Goal: Task Accomplishment & Management: Use online tool/utility

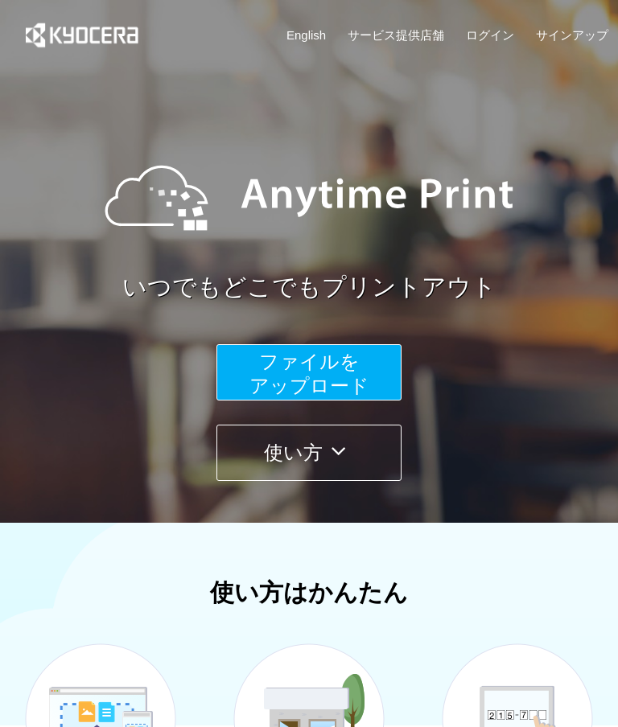
click at [247, 361] on button "ファイルを ​​アップロード" at bounding box center [308, 372] width 185 height 56
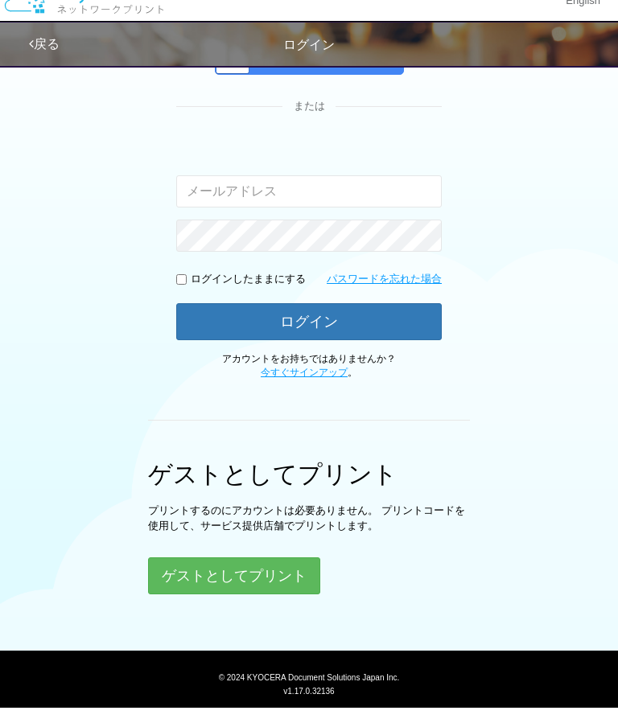
scroll to position [250, 0]
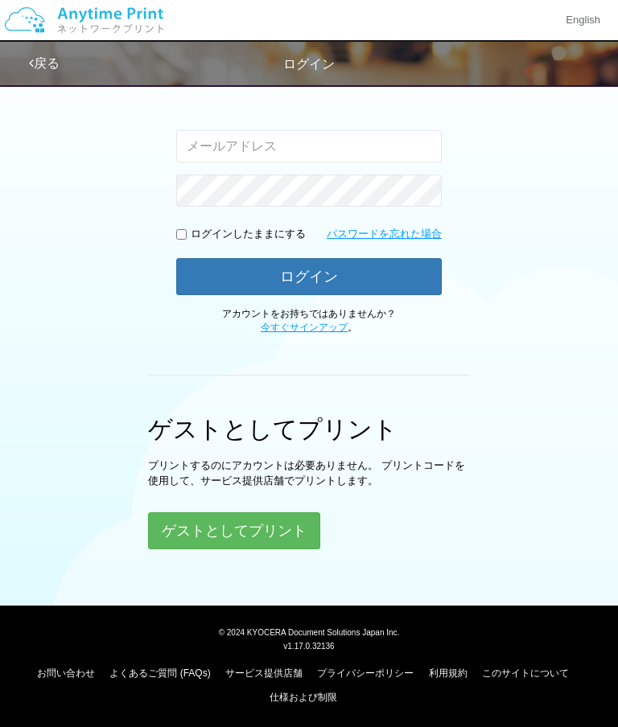
click at [200, 512] on button "ゲストとしてプリント" at bounding box center [234, 530] width 172 height 37
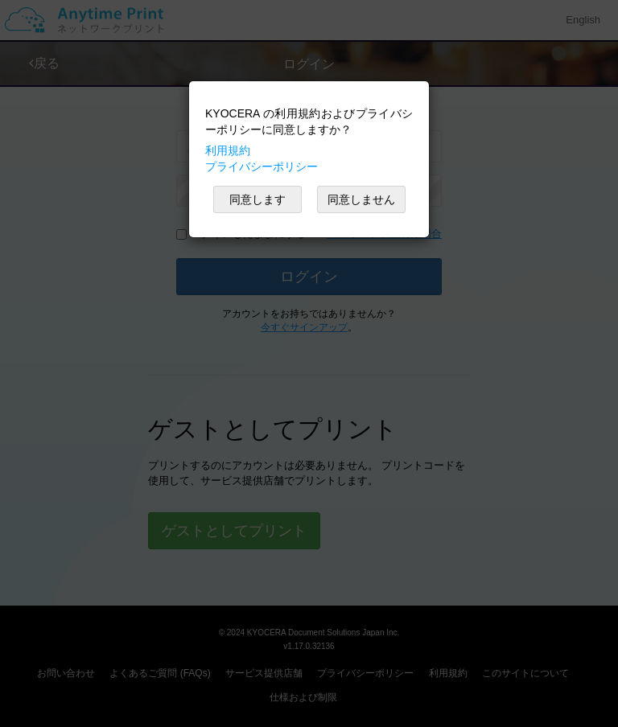
click at [244, 197] on button "同意します" at bounding box center [257, 199] width 88 height 27
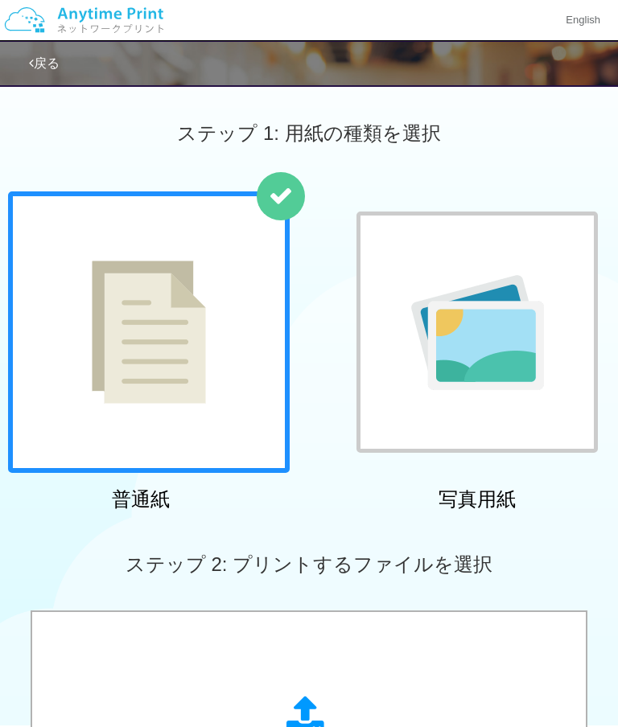
click at [96, 343] on img at bounding box center [149, 332] width 114 height 143
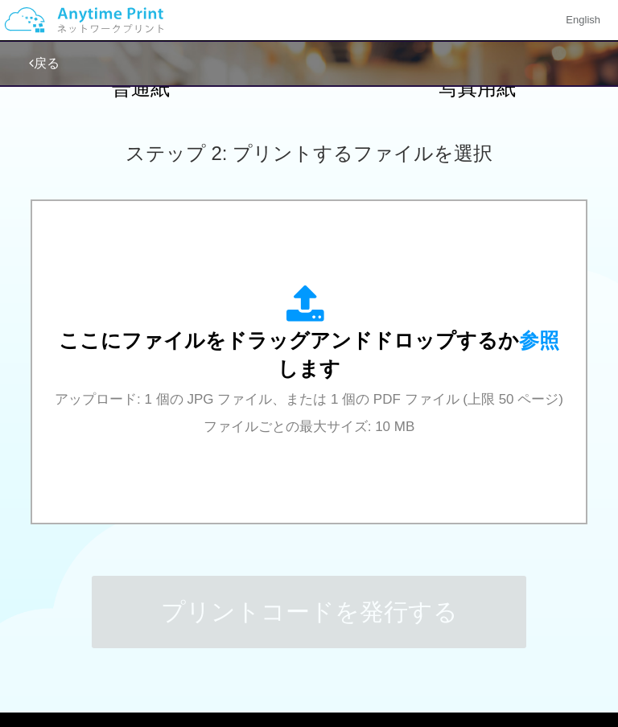
scroll to position [386, 0]
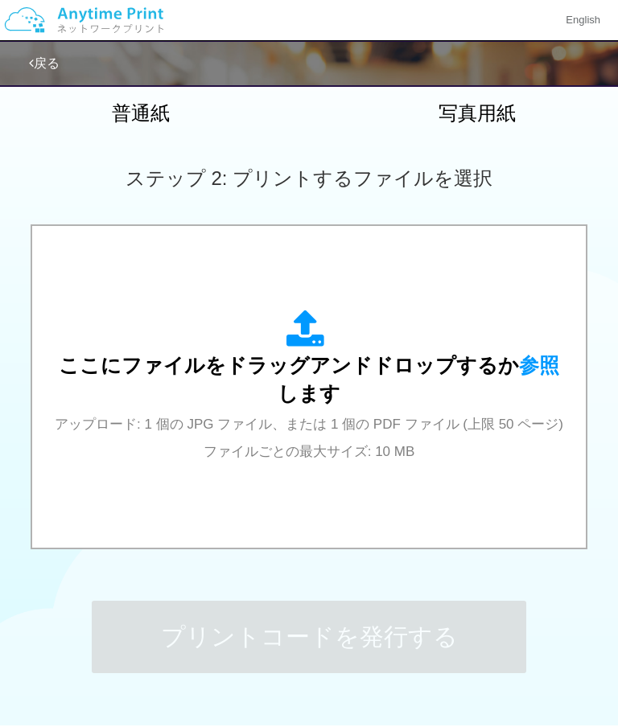
click at [519, 354] on span "参照" at bounding box center [539, 365] width 40 height 23
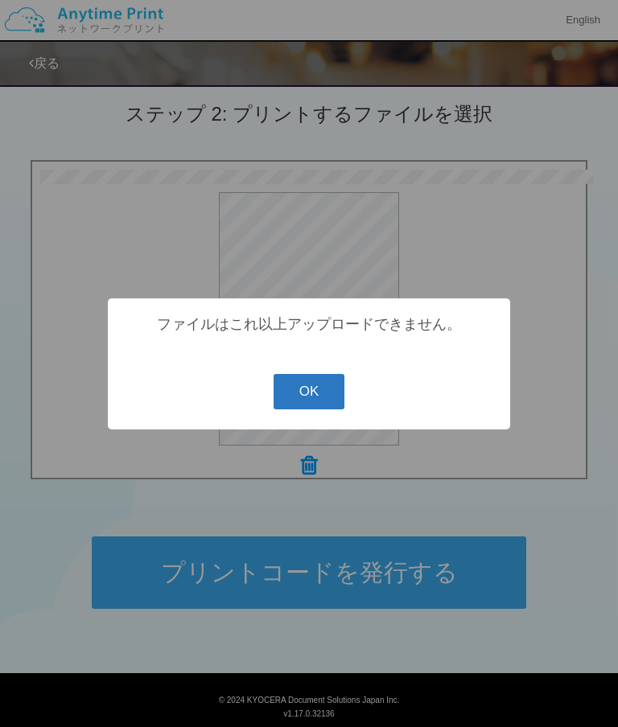
click at [318, 392] on button "OK" at bounding box center [309, 391] width 72 height 35
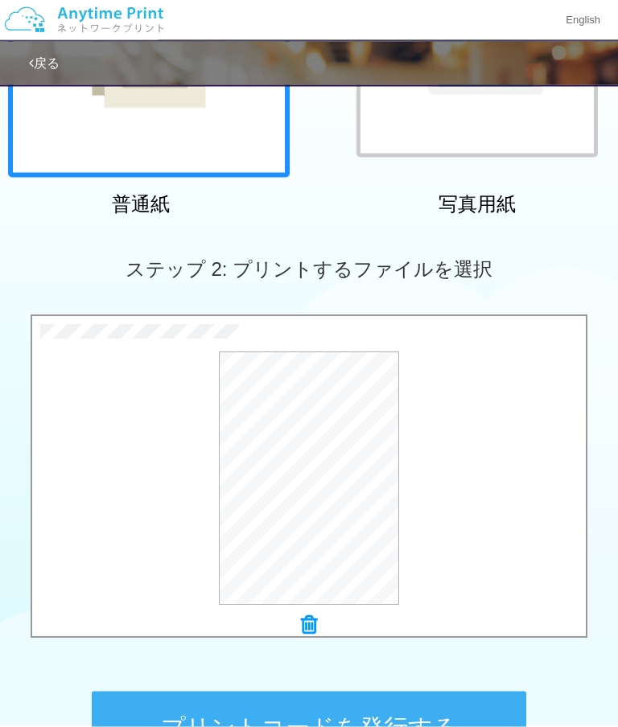
scroll to position [296, 0]
click at [336, 726] on button "プリントコードを発行する" at bounding box center [309, 727] width 434 height 72
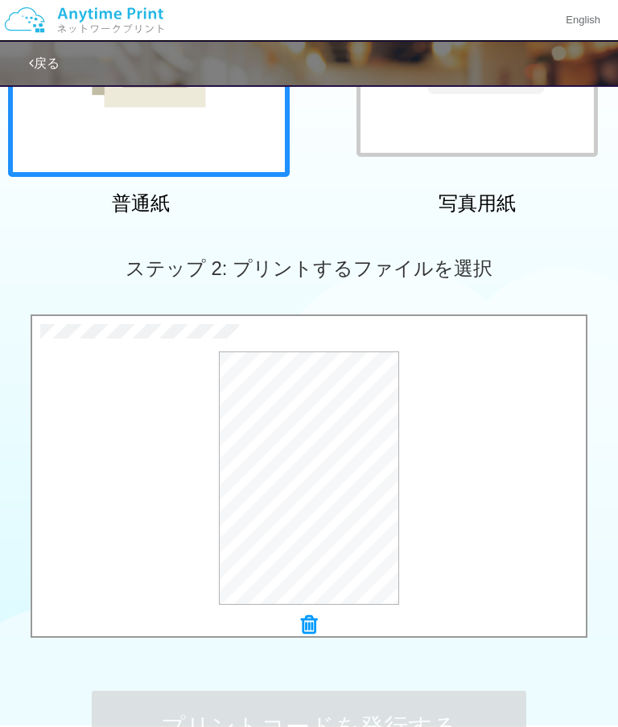
scroll to position [0, 0]
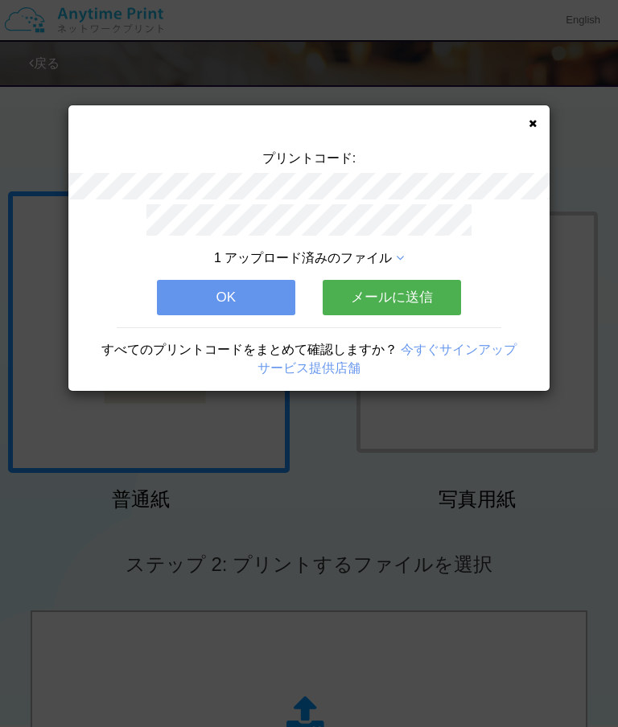
click at [236, 298] on button "OK" at bounding box center [226, 297] width 138 height 35
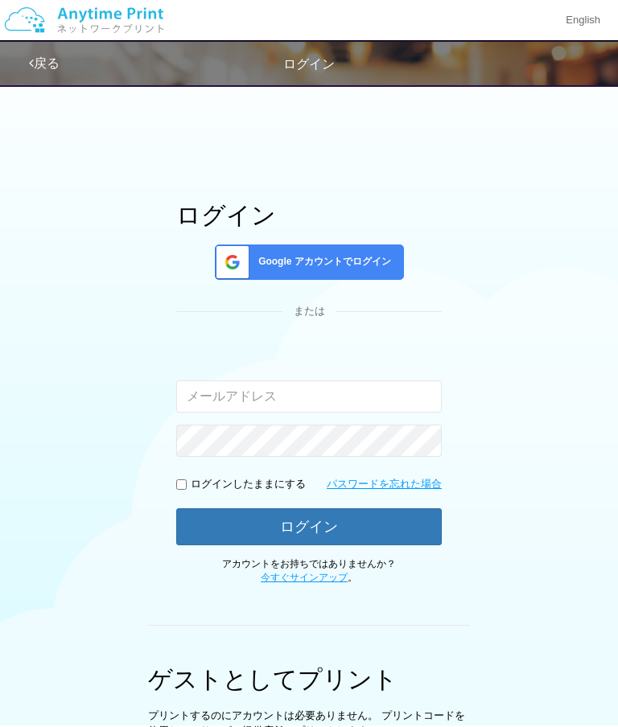
scroll to position [250, 0]
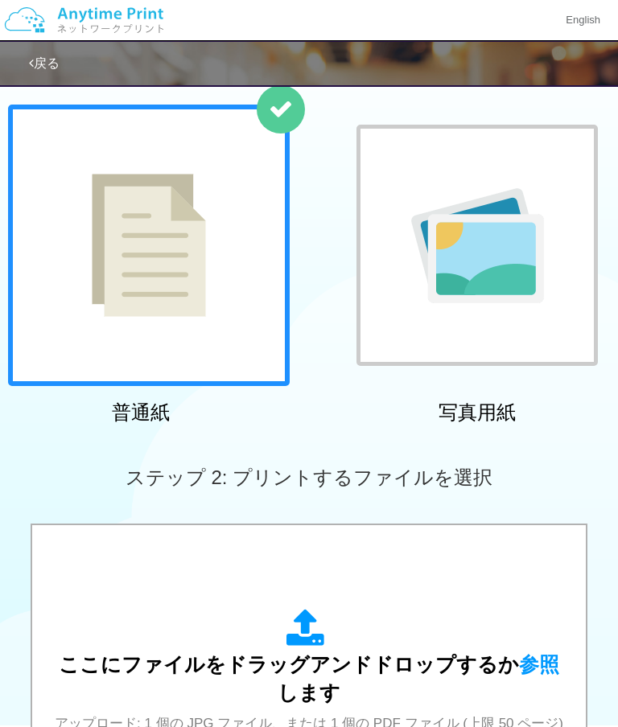
click at [204, 289] on img at bounding box center [149, 245] width 114 height 143
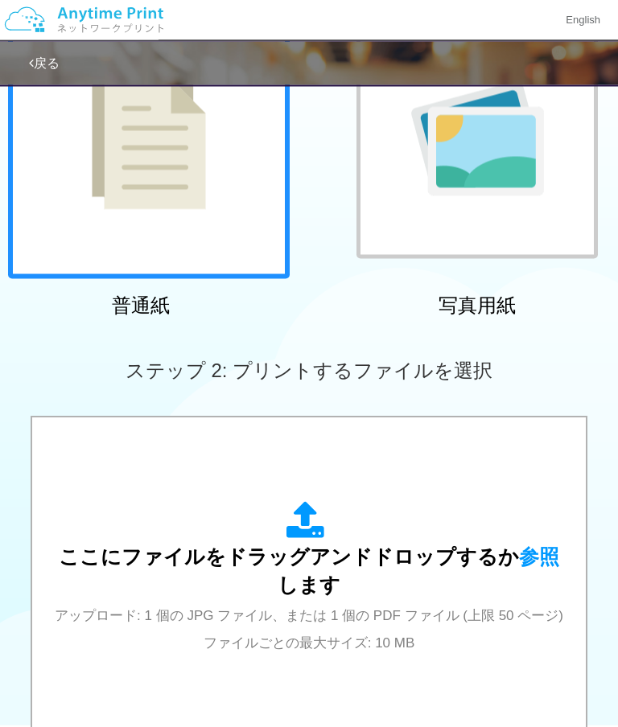
scroll to position [195, 0]
click at [528, 545] on span "参照" at bounding box center [539, 556] width 40 height 23
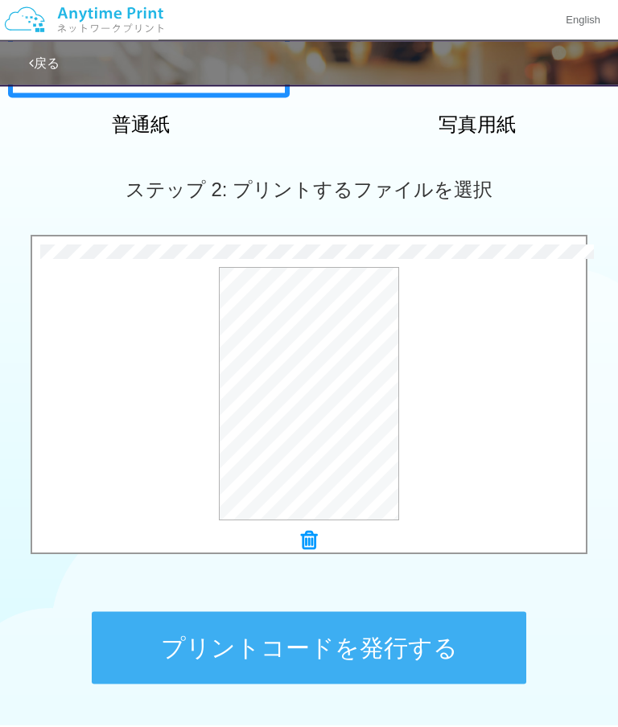
scroll to position [380, 0]
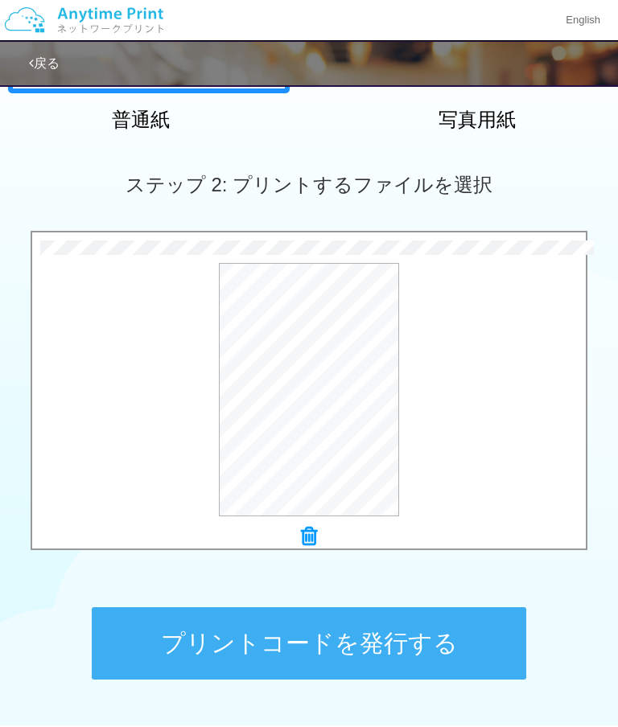
click at [353, 639] on button "プリントコードを発行する" at bounding box center [309, 643] width 434 height 72
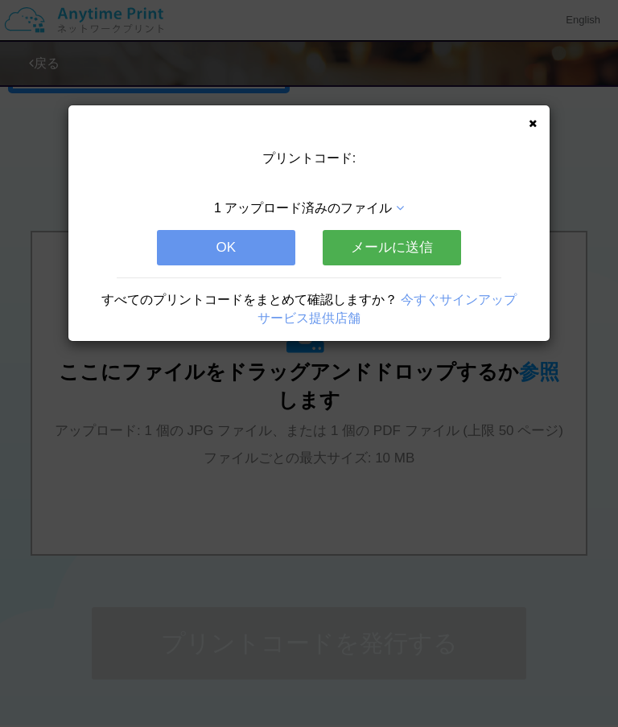
scroll to position [0, 0]
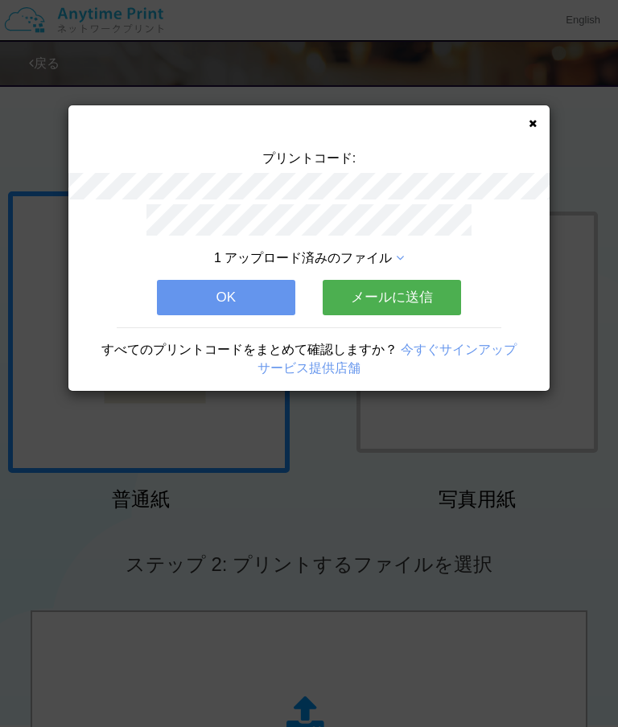
click at [253, 286] on button "OK" at bounding box center [226, 297] width 138 height 35
